Goal: Information Seeking & Learning: Learn about a topic

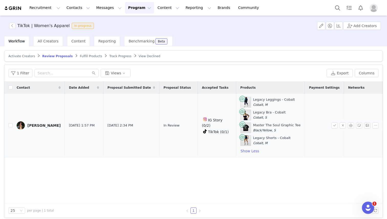
click at [25, 128] on link "[PERSON_NAME]" at bounding box center [39, 126] width 44 height 8
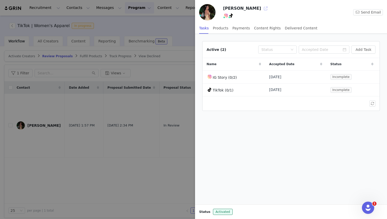
click at [262, 8] on button "button" at bounding box center [266, 8] width 8 height 8
click at [179, 34] on div at bounding box center [193, 109] width 387 height 219
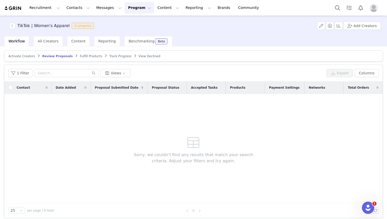
click at [13, 8] on img at bounding box center [13, 8] width 18 height 5
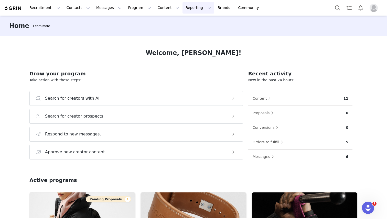
click at [187, 8] on button "Reporting Reporting" at bounding box center [199, 8] width 32 height 12
click at [187, 33] on p "Report Builder" at bounding box center [187, 31] width 26 height 5
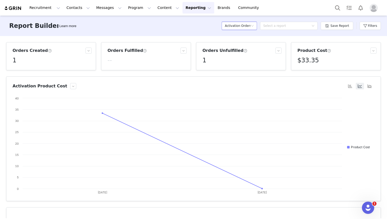
click at [253, 25] on icon "icon: down" at bounding box center [252, 25] width 3 height 3
click at [249, 37] on h5 "Contacts" at bounding box center [240, 36] width 29 height 6
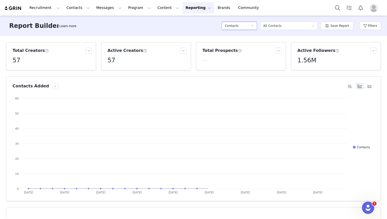
click at [249, 26] on div "Contacts" at bounding box center [238, 26] width 26 height 8
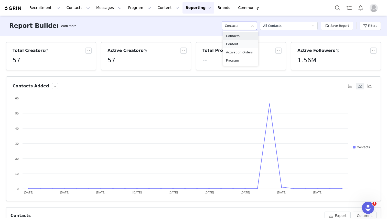
click at [244, 46] on h5 "Content" at bounding box center [240, 44] width 29 height 6
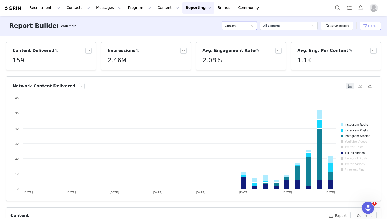
click at [363, 26] on button "Filters" at bounding box center [370, 26] width 21 height 8
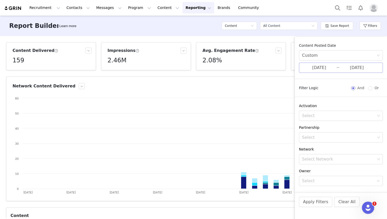
click at [340, 69] on input "08/29/2025" at bounding box center [357, 68] width 34 height 7
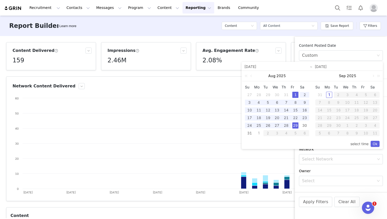
click at [295, 94] on div "1" at bounding box center [295, 95] width 6 height 6
click at [250, 134] on div "31" at bounding box center [250, 133] width 6 height 6
type input "08/31/2025"
click at [375, 144] on link "Ok" at bounding box center [375, 144] width 9 height 6
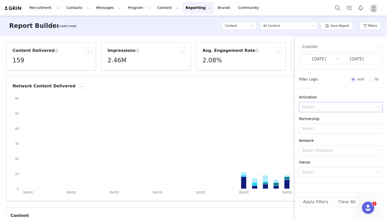
scroll to position [14, 0]
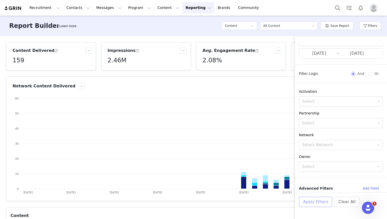
click at [307, 203] on button "Apply Filters" at bounding box center [315, 202] width 33 height 10
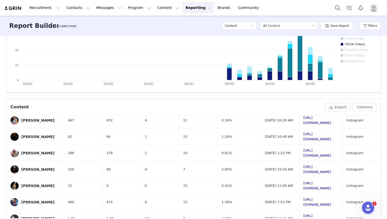
scroll to position [0, 0]
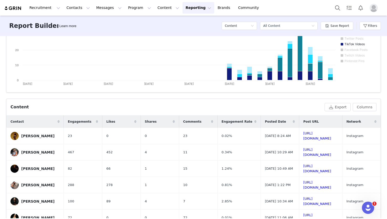
click at [255, 121] on icon at bounding box center [256, 121] width 2 height 3
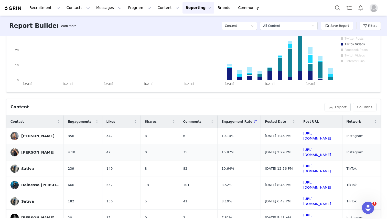
scroll to position [4, 0]
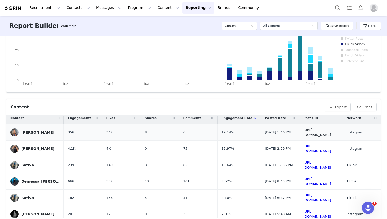
click at [303, 133] on link "[URL][DOMAIN_NAME]" at bounding box center [317, 132] width 28 height 9
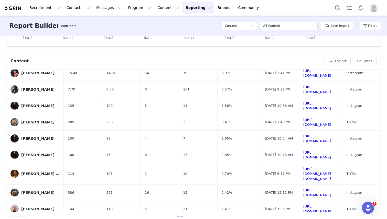
scroll to position [170, 0]
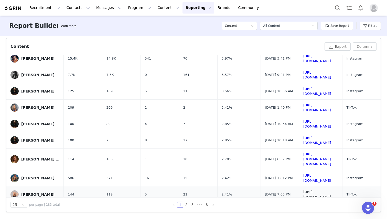
click at [311, 190] on link "https://www.tiktok.com/@carolineejacobi/video/7543064718773079326" at bounding box center [317, 194] width 28 height 9
click at [310, 157] on link "https://www.tiktok.com/@alana.mariee11/video/7541202429312863543" at bounding box center [317, 160] width 28 height 14
click at [185, 206] on link "2" at bounding box center [187, 205] width 6 height 6
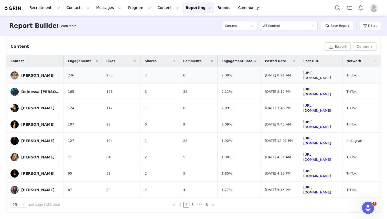
click at [304, 75] on link "https://www.tiktok.com/@brookepoulton/video/7541785795699445023" at bounding box center [317, 75] width 28 height 9
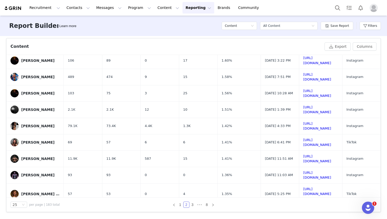
scroll to position [279, 0]
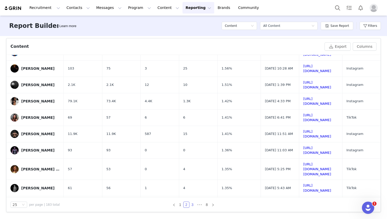
click at [192, 205] on link "3" at bounding box center [193, 205] width 6 height 6
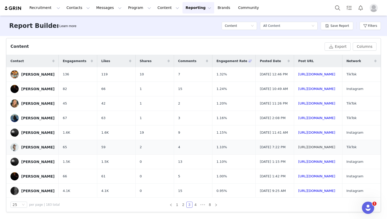
click at [300, 149] on link "https://www.tiktok.com/@natallliejean/video/7541214146713472287" at bounding box center [316, 147] width 37 height 4
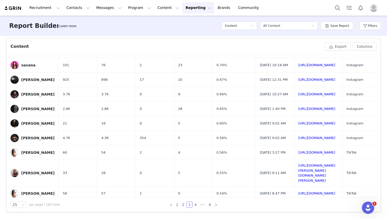
scroll to position [279, 0]
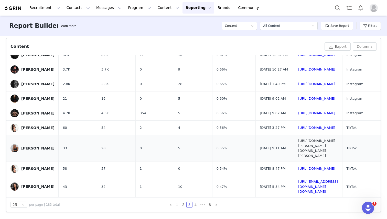
click at [301, 157] on link "https://www.tiktok.com/@reagan.gnewuch/video/7542540684801166606" at bounding box center [316, 148] width 37 height 19
click at [16, 153] on img at bounding box center [14, 148] width 8 height 8
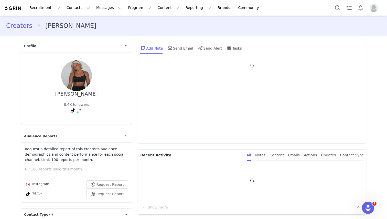
type input "+1 ([GEOGRAPHIC_DATA])"
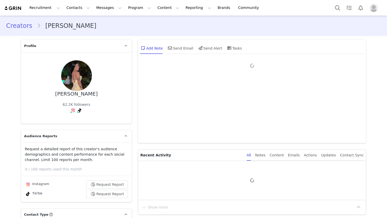
type input "+1 ([GEOGRAPHIC_DATA])"
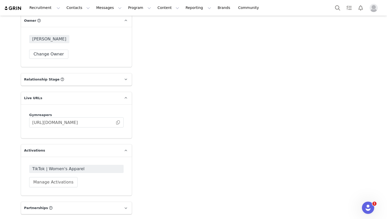
scroll to position [919, 0]
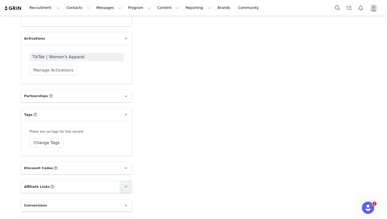
click at [124, 184] on span at bounding box center [126, 187] width 6 height 6
click at [124, 185] on icon at bounding box center [125, 186] width 3 height 3
click at [124, 204] on icon at bounding box center [125, 205] width 3 height 3
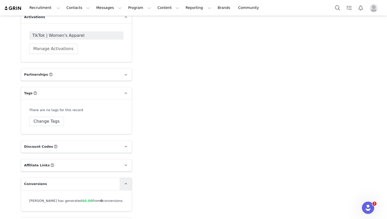
click at [125, 183] on icon at bounding box center [125, 184] width 3 height 3
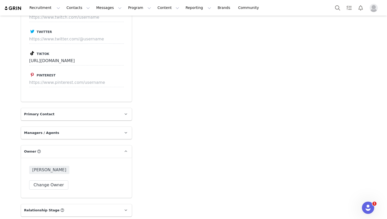
scroll to position [625, 0]
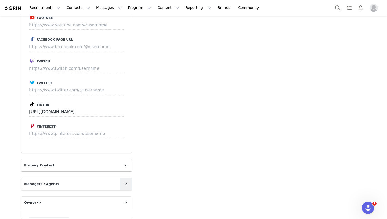
click at [127, 183] on icon at bounding box center [125, 184] width 3 height 3
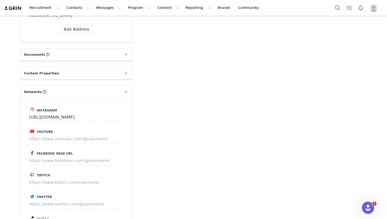
scroll to position [414, 0]
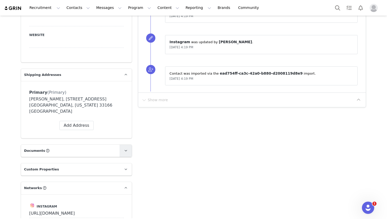
click at [121, 145] on link at bounding box center [126, 151] width 12 height 12
click at [122, 145] on link at bounding box center [126, 151] width 12 height 12
click at [122, 164] on link at bounding box center [126, 170] width 12 height 12
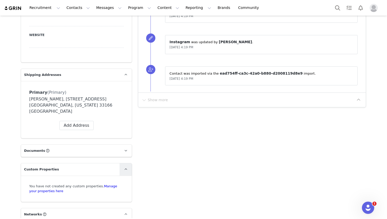
click at [122, 164] on link at bounding box center [126, 170] width 12 height 12
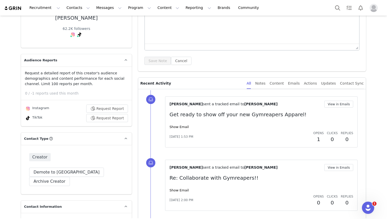
scroll to position [71, 0]
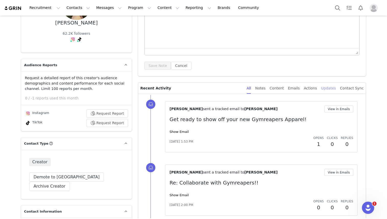
click at [332, 88] on div "Updates" at bounding box center [328, 89] width 15 height 12
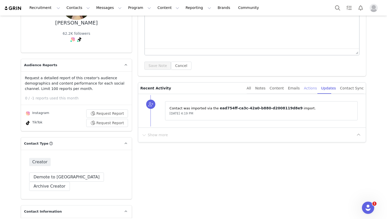
click at [314, 90] on div "Actions" at bounding box center [310, 89] width 13 height 12
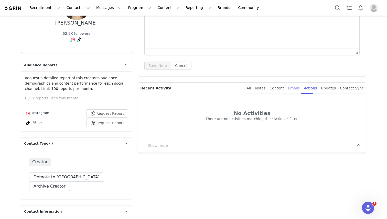
click at [296, 90] on div "Emails" at bounding box center [294, 89] width 12 height 12
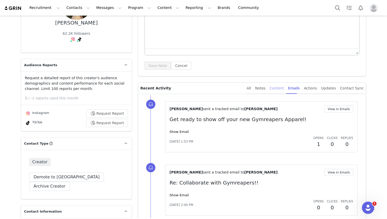
click at [283, 89] on div "Content" at bounding box center [277, 89] width 14 height 12
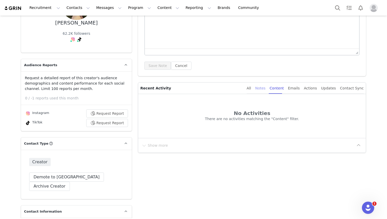
click at [262, 89] on div "Notes" at bounding box center [260, 89] width 10 height 12
click at [251, 88] on div "All Notes Content Emails Actions Updates Contact Sync" at bounding box center [303, 88] width 121 height 11
click at [251, 89] on div "All" at bounding box center [249, 89] width 4 height 12
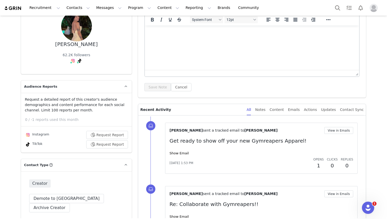
scroll to position [0, 0]
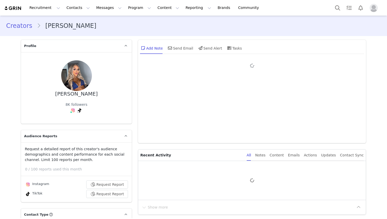
type input "+1 ([GEOGRAPHIC_DATA])"
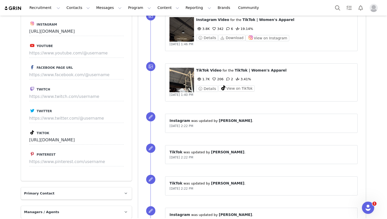
scroll to position [538, 0]
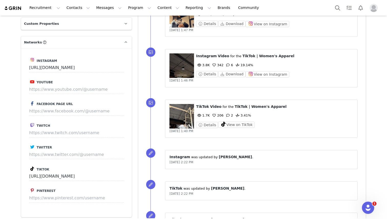
click at [240, 128] on div "Details View on TikTok" at bounding box center [274, 125] width 157 height 6
click at [240, 126] on button "View on TikTok" at bounding box center [236, 125] width 37 height 6
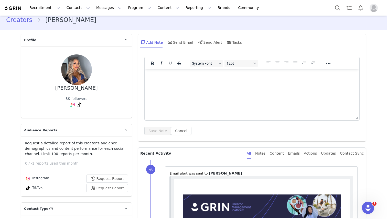
scroll to position [0, 0]
